Goal: Browse casually: Explore the website without a specific task or goal

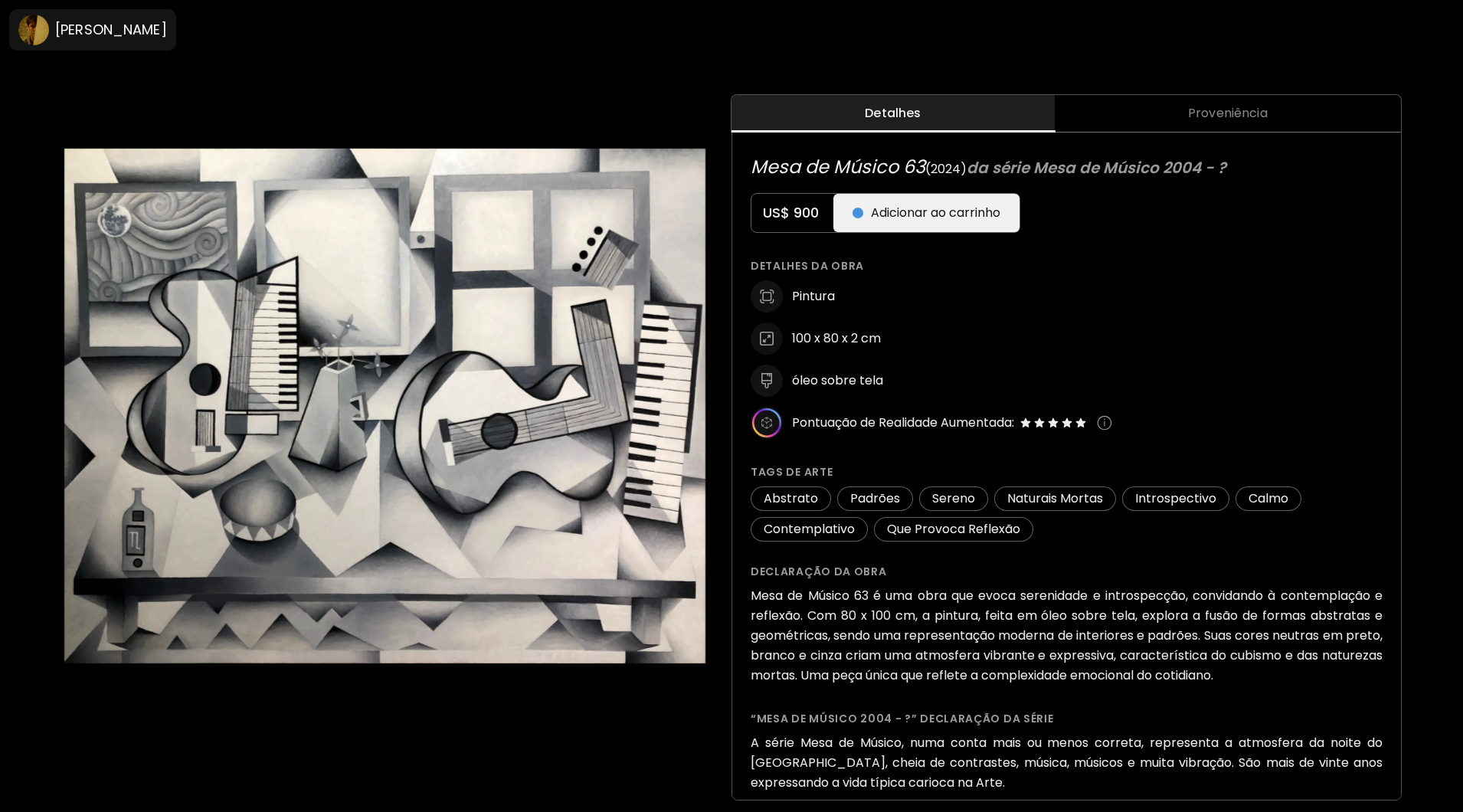
scroll to position [646, 0]
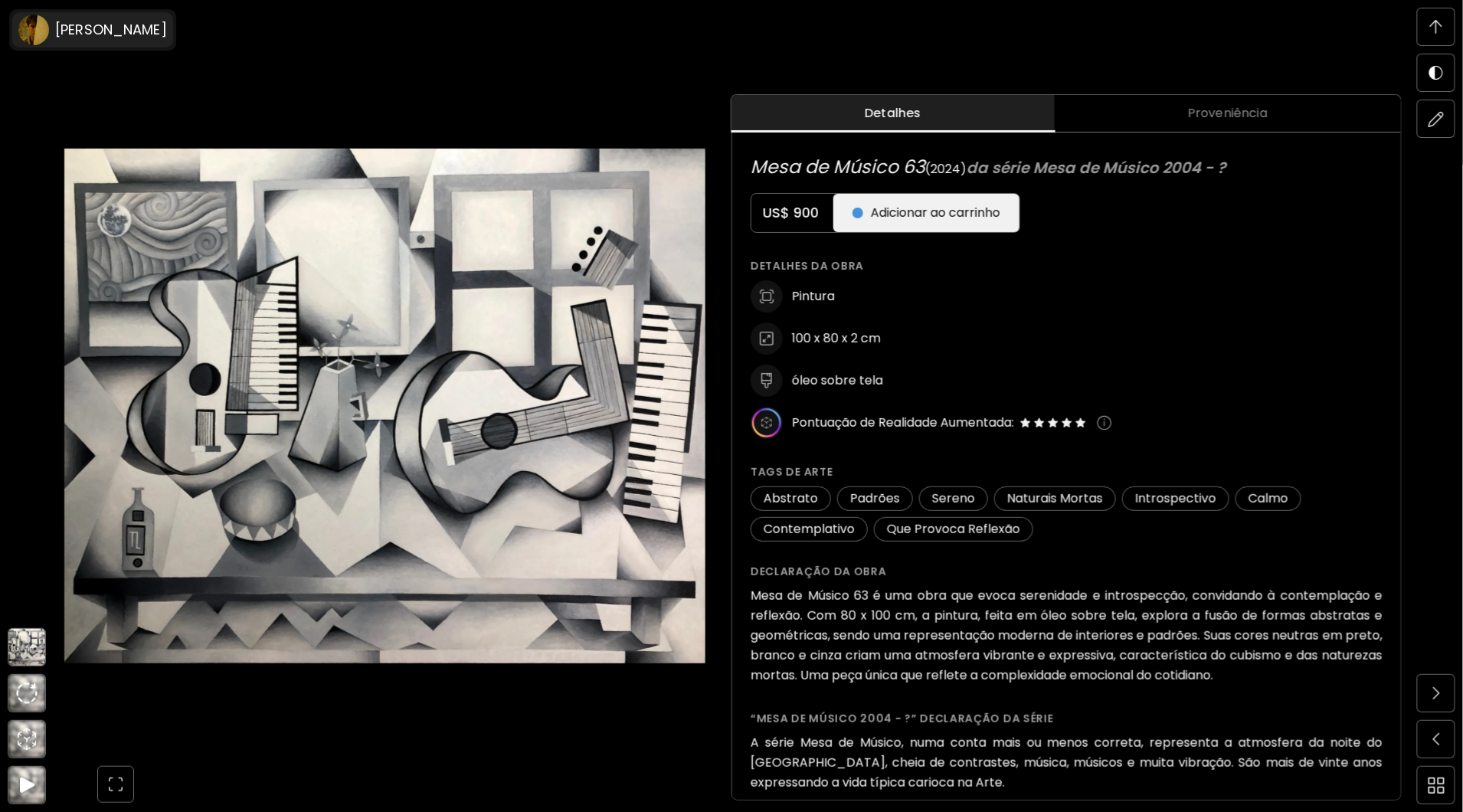
click at [77, 29] on h6 "[PERSON_NAME]" at bounding box center [111, 29] width 112 height 19
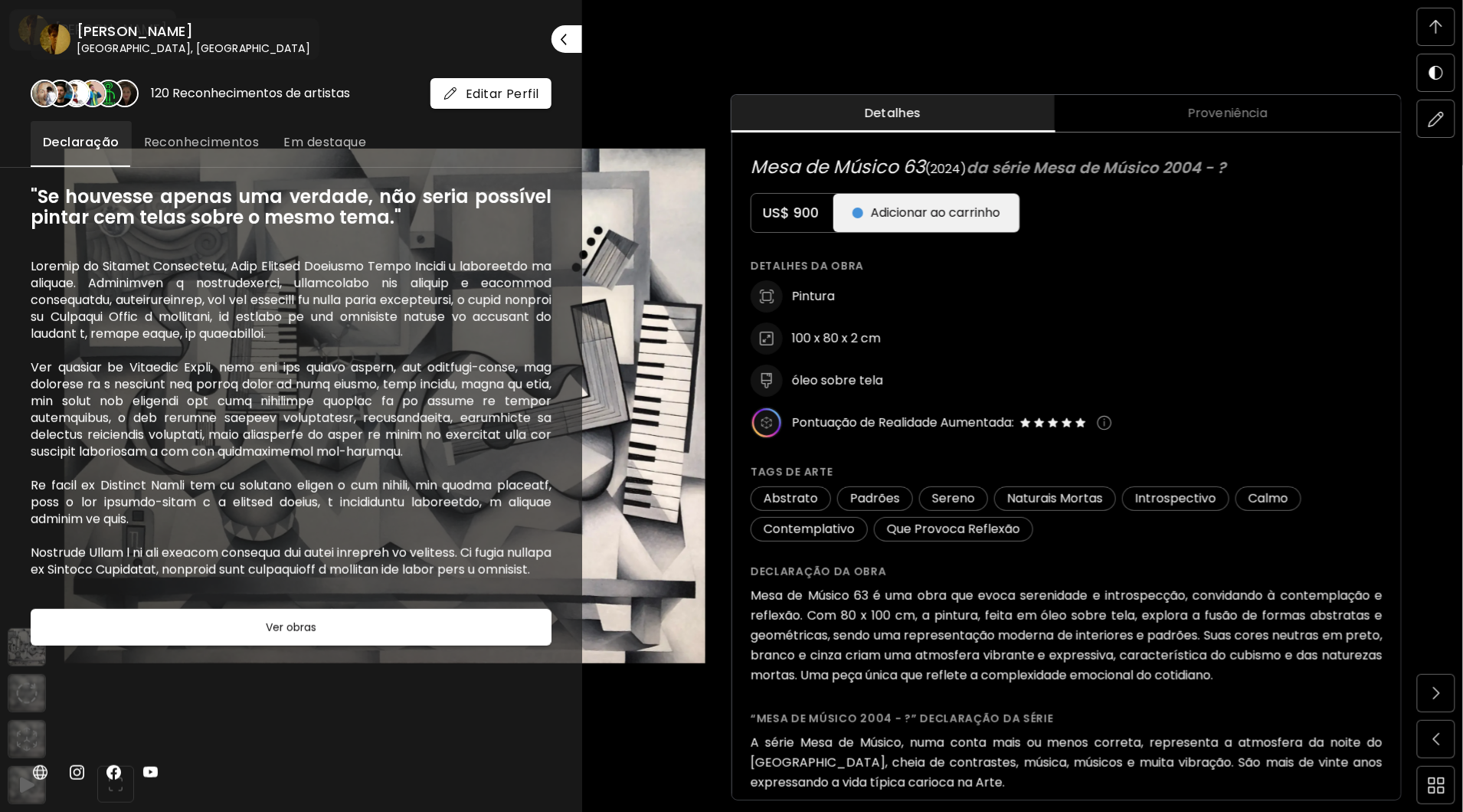
click at [644, 52] on div at bounding box center [731, 406] width 1463 height 812
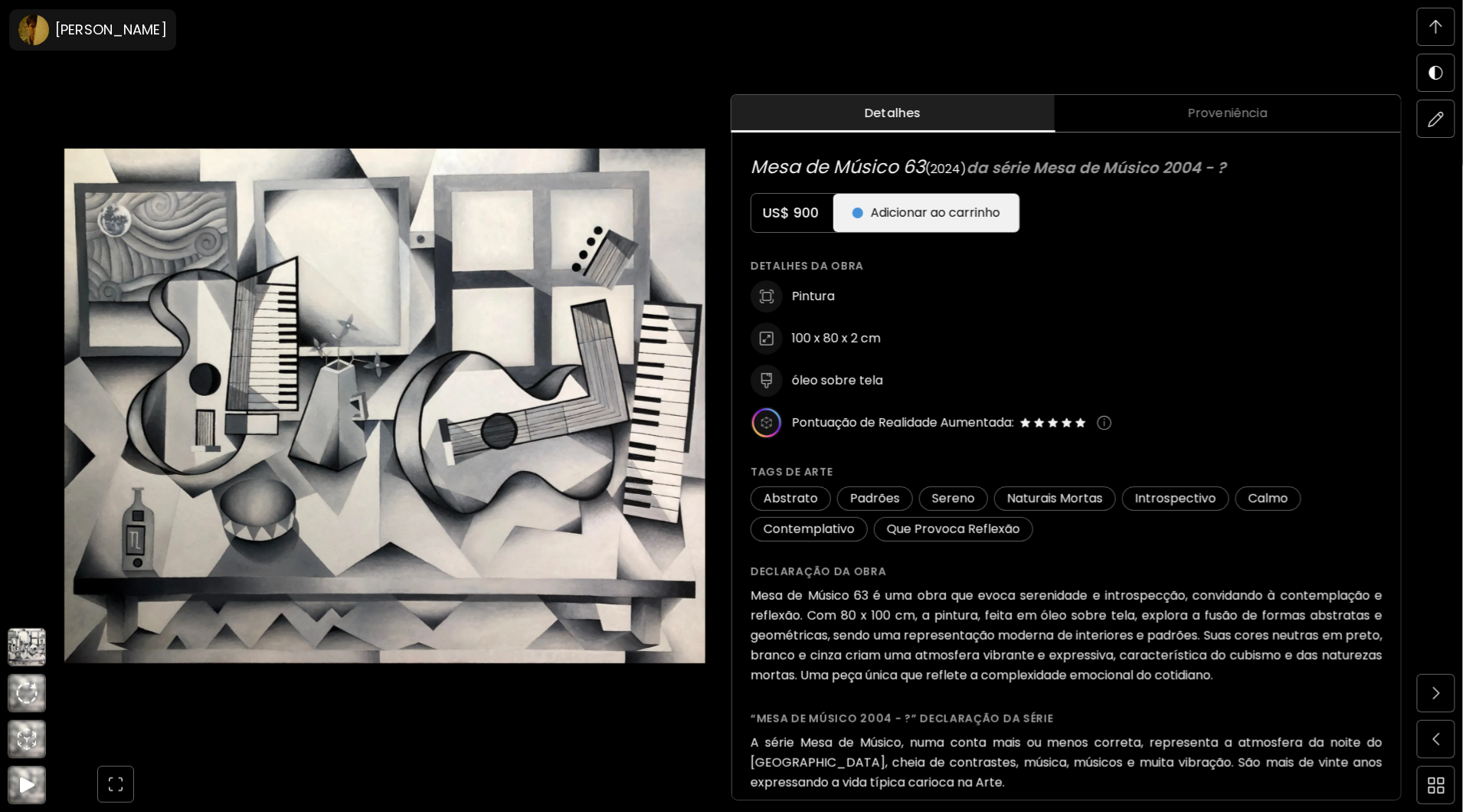
click at [1438, 28] on img at bounding box center [1436, 26] width 12 height 13
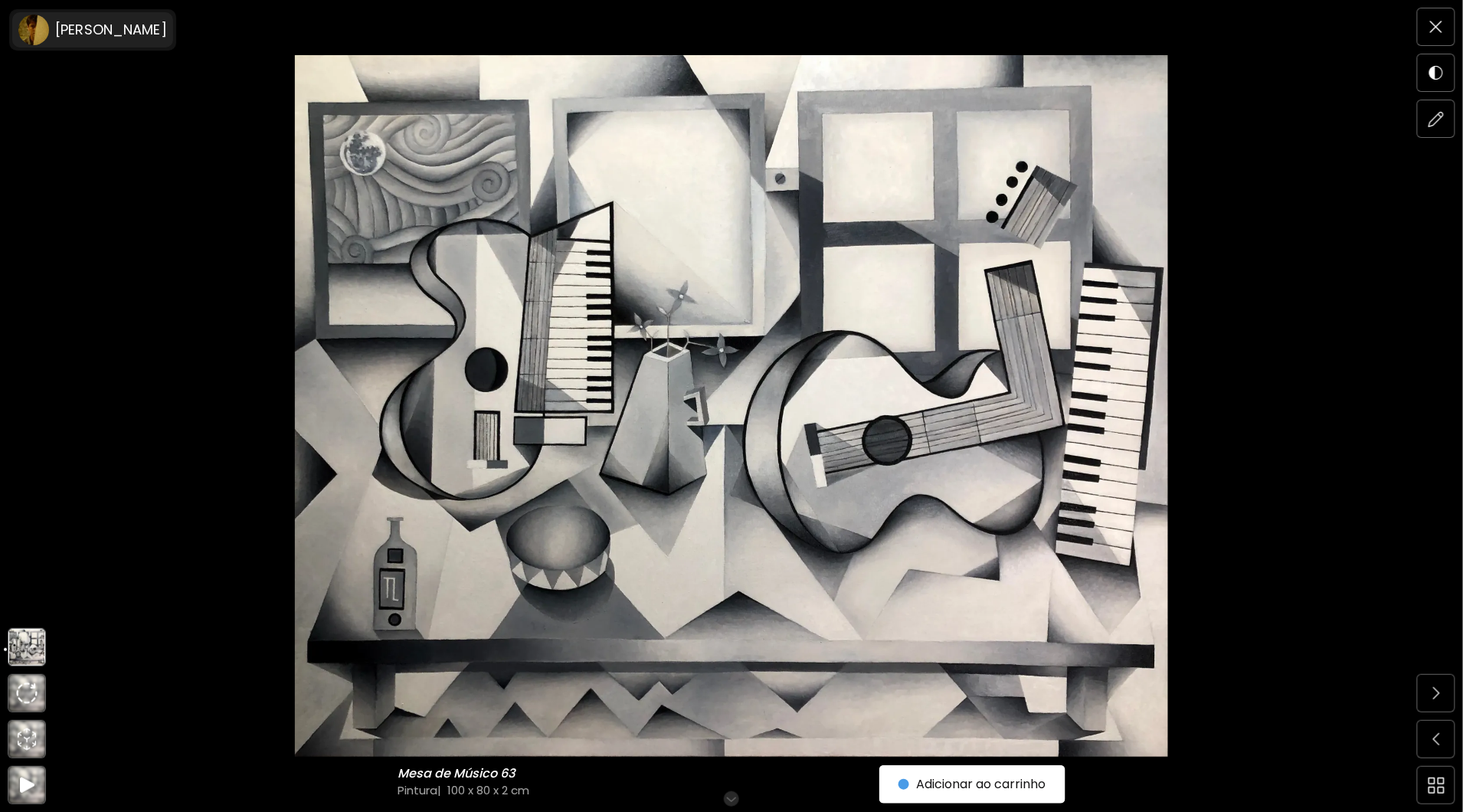
click at [21, 28] on image at bounding box center [34, 29] width 30 height 30
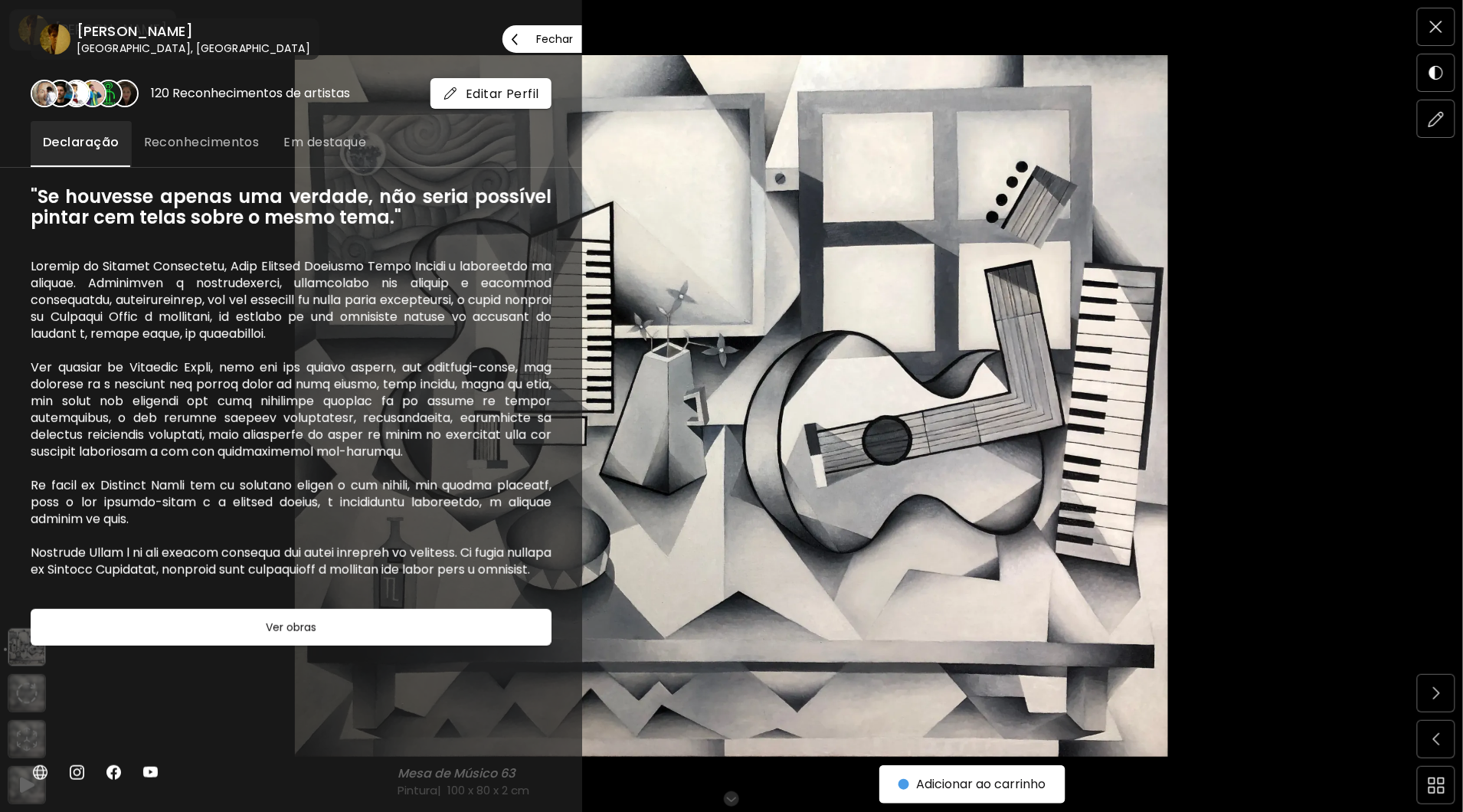
click at [531, 43] on span "Fechar" at bounding box center [542, 39] width 61 height 32
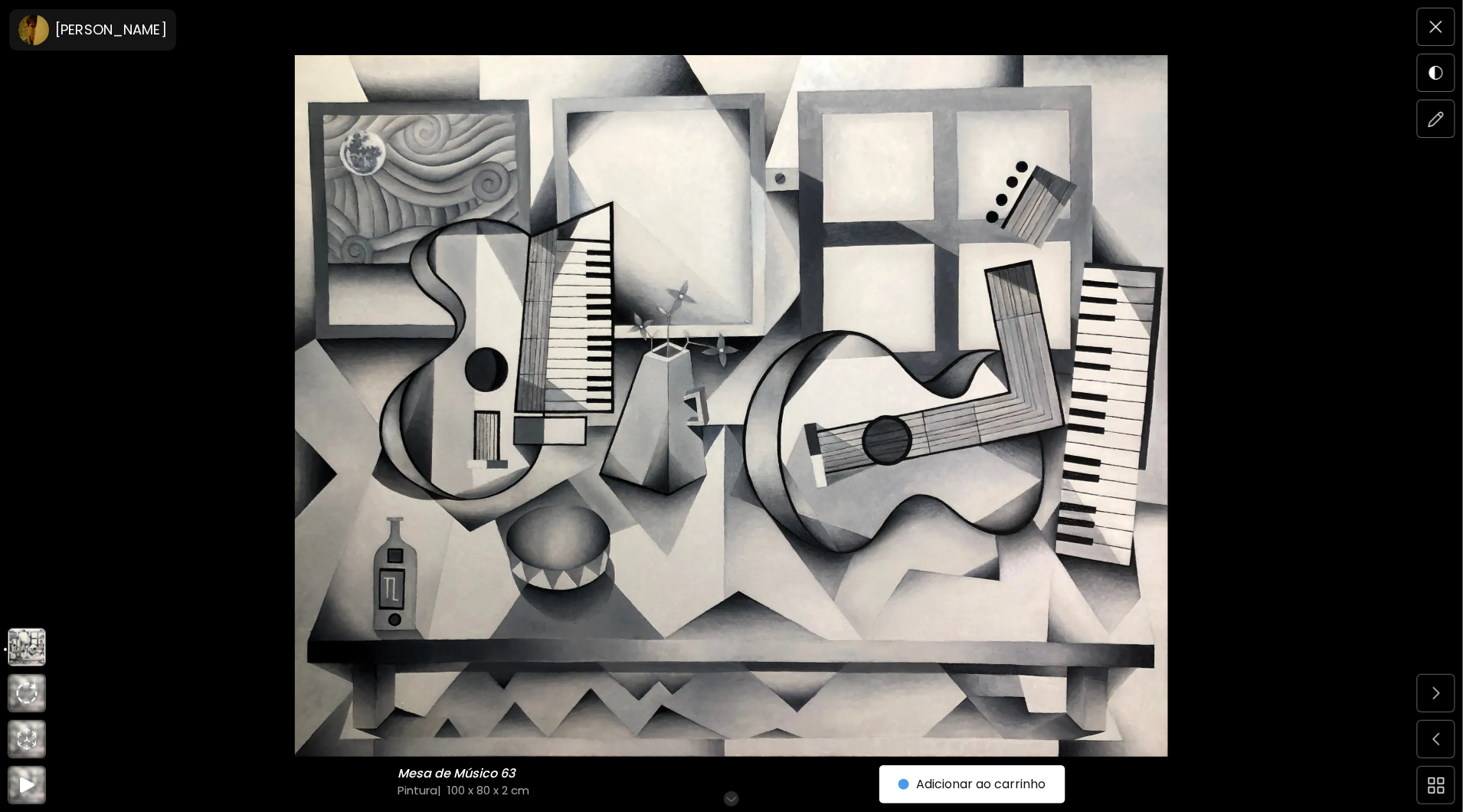
click at [531, 43] on div at bounding box center [731, 406] width 1463 height 812
click at [1432, 29] on img at bounding box center [1436, 27] width 12 height 12
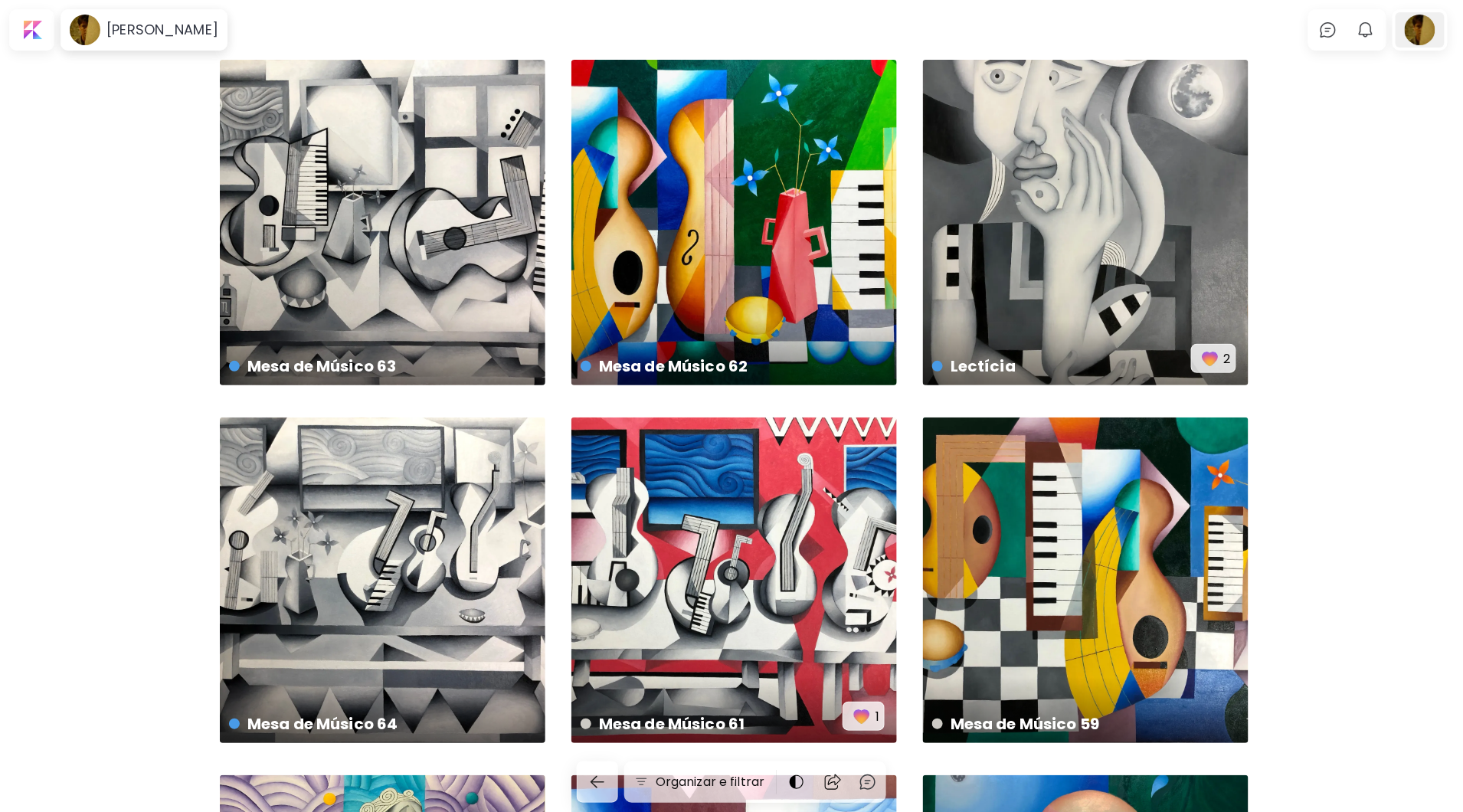
click at [1434, 25] on div at bounding box center [1419, 30] width 49 height 36
click at [1427, 25] on div at bounding box center [1419, 30] width 49 height 36
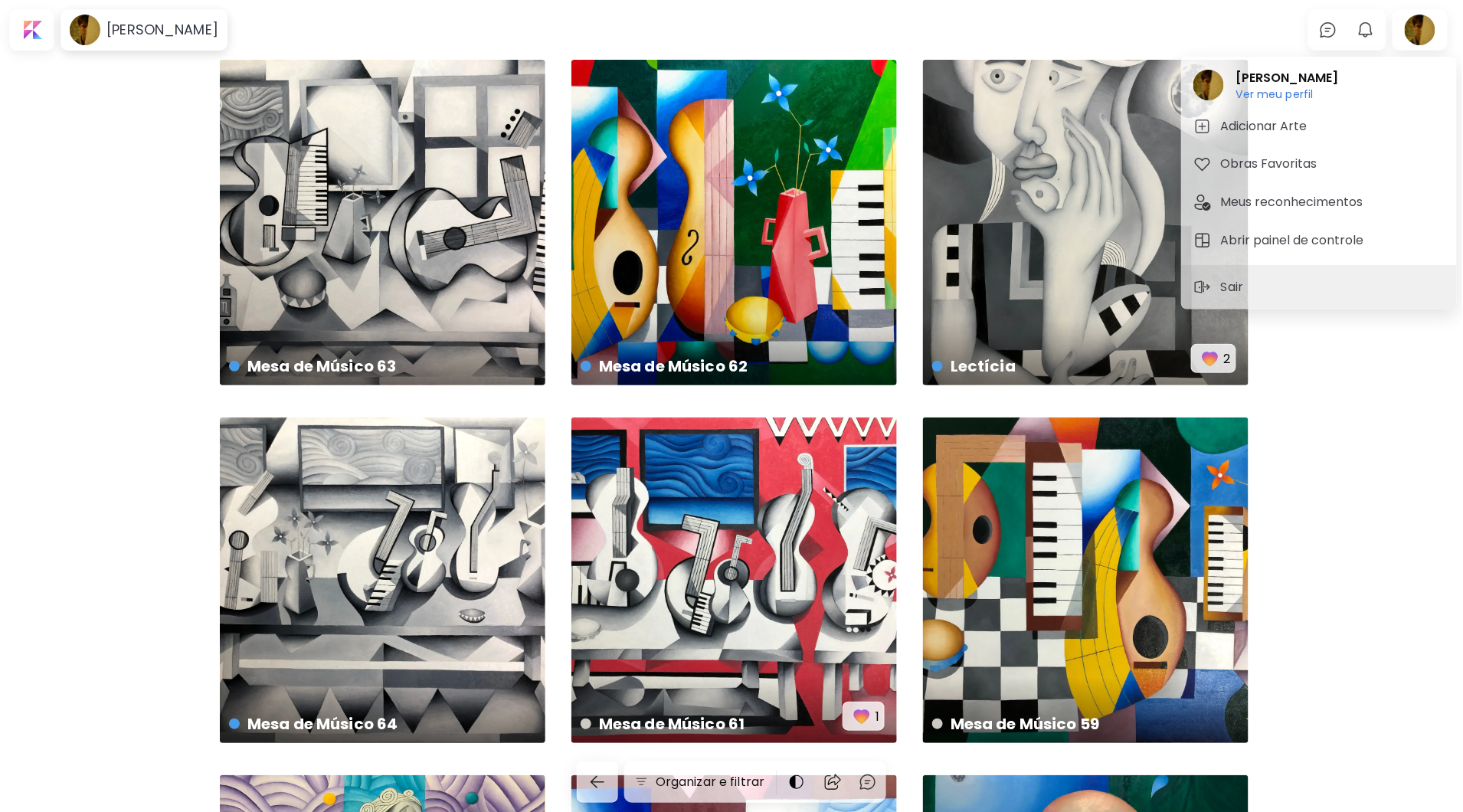
click at [1377, 25] on div at bounding box center [731, 406] width 1463 height 812
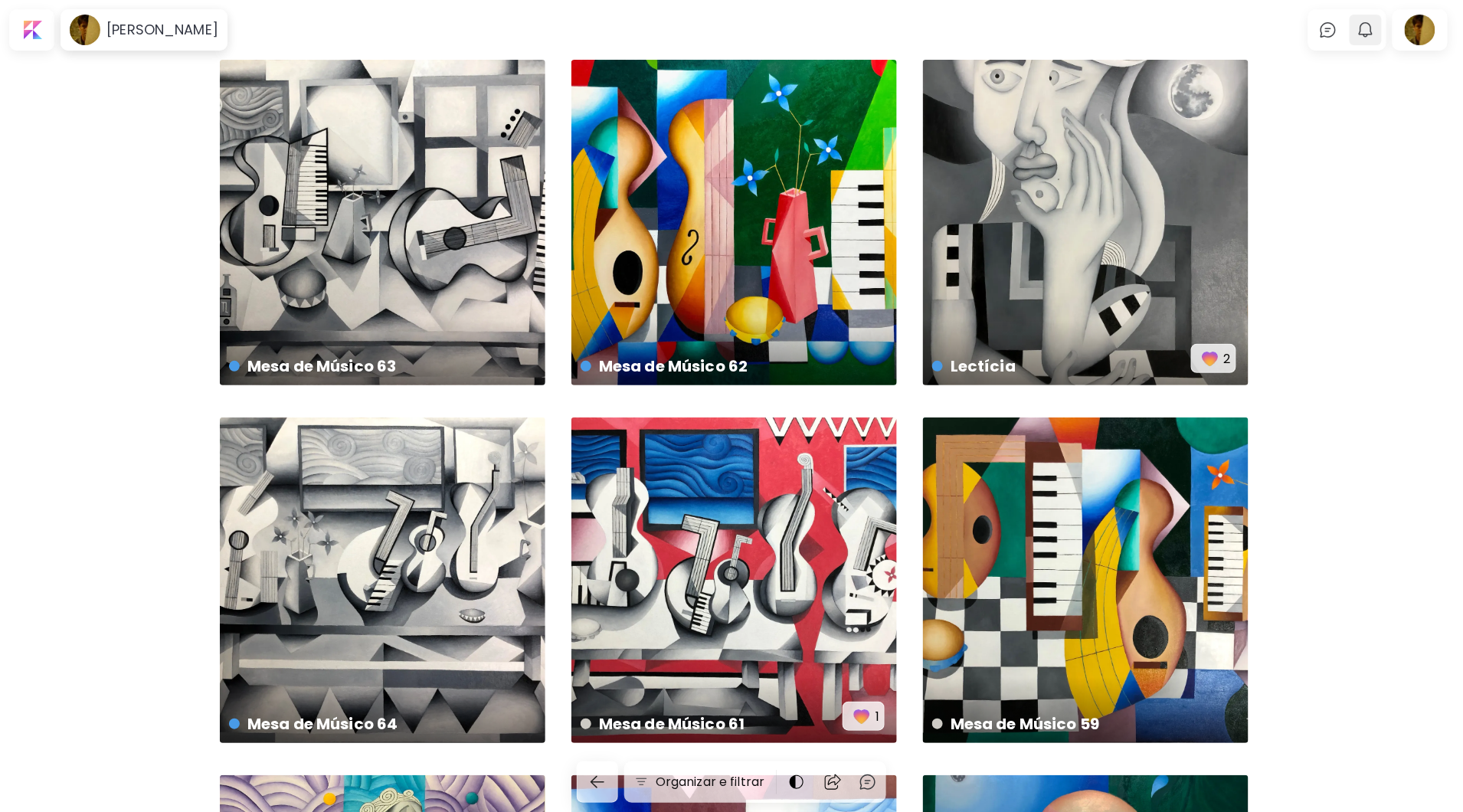
click at [1375, 28] on img "button" at bounding box center [1365, 29] width 19 height 19
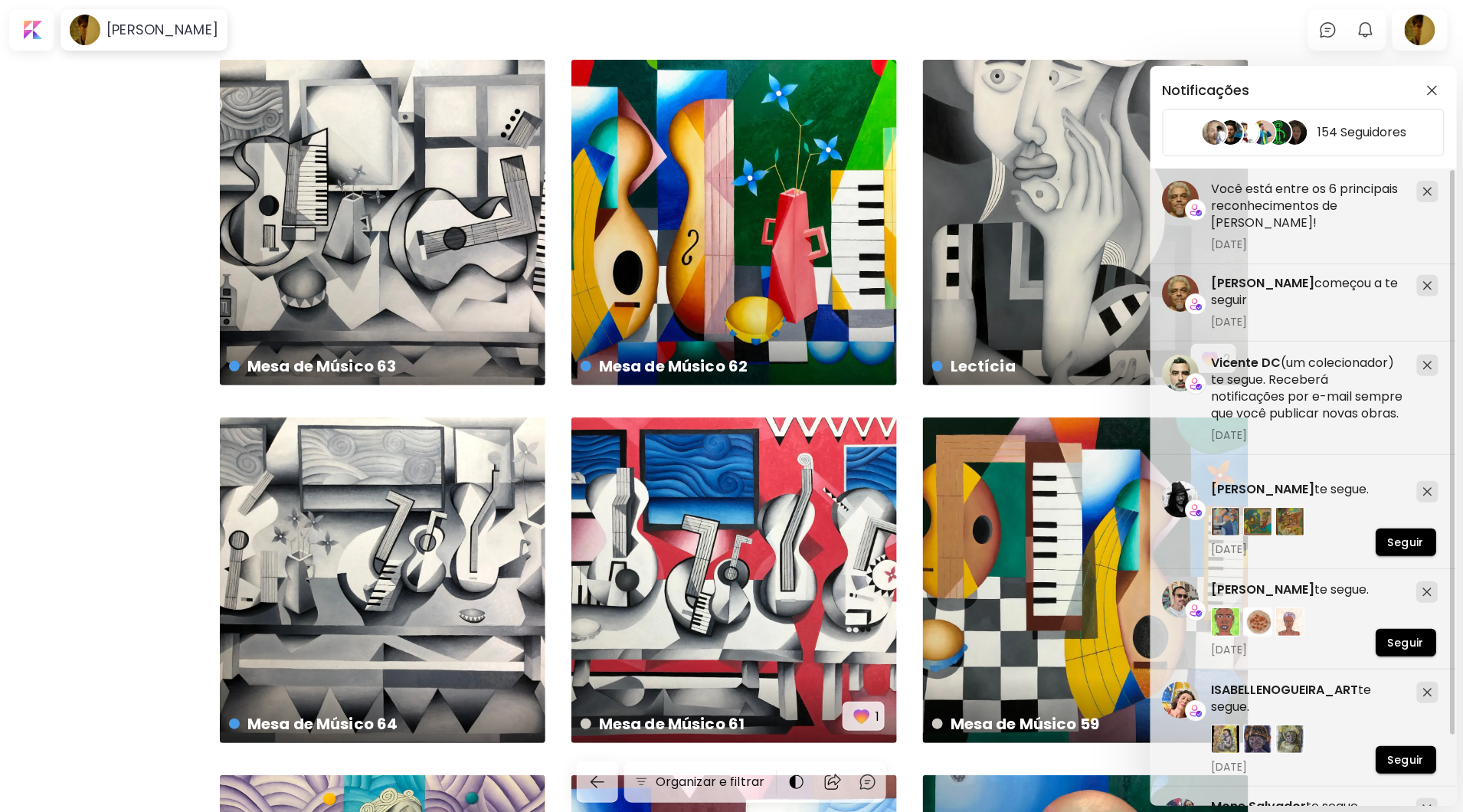
click at [1030, 38] on div "Notificações 154 Seguidores [PERSON_NAME] começou a te seguir [DATE] [PERSON_NA…" at bounding box center [731, 406] width 1463 height 812
